Goal: Information Seeking & Learning: Learn about a topic

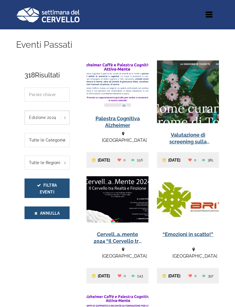
click at [63, 117] on select "Edizione 2025 selected='selected' Edizione 2024 Edizione 2023 Edizione 2020 Edi…" at bounding box center [47, 117] width 45 height 14
select select "2025"
click at [52, 184] on button "Filtra Eventi" at bounding box center [47, 187] width 45 height 19
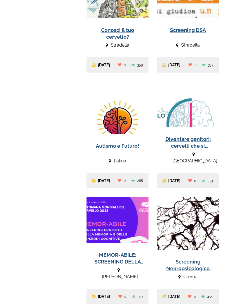
scroll to position [346, 0]
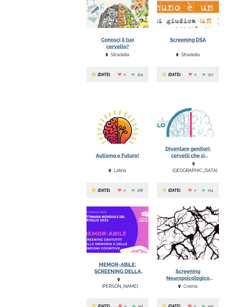
click at [200, 140] on link at bounding box center [188, 144] width 62 height 107
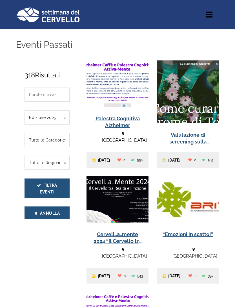
select select "2025"
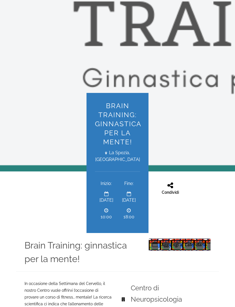
scroll to position [135, 0]
